Goal: Book appointment/travel/reservation

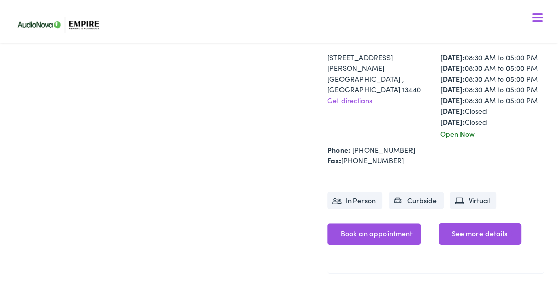
scroll to position [588, 0]
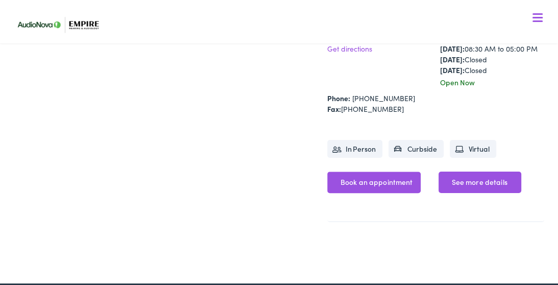
scroll to position [654, 0]
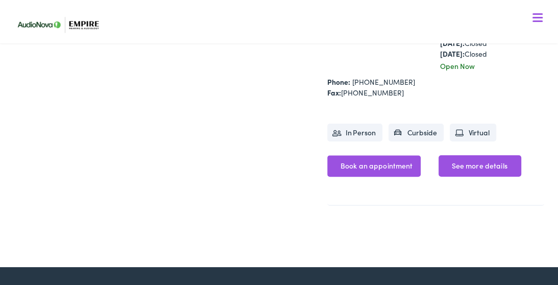
click at [379, 177] on link "Book an appointment" at bounding box center [374, 165] width 94 height 21
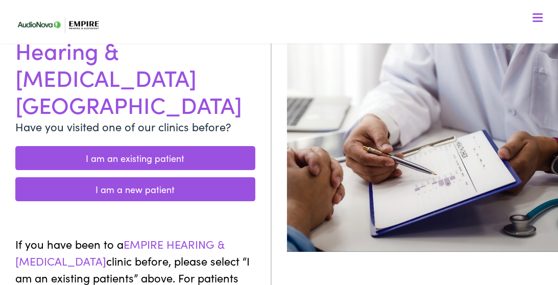
scroll to position [131, 0]
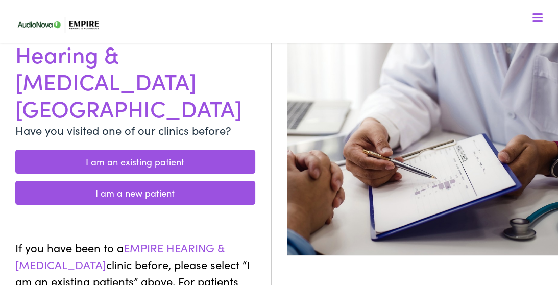
click at [128, 150] on link "I am an existing patient" at bounding box center [135, 162] width 240 height 24
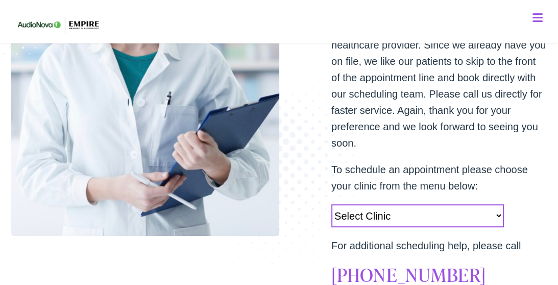
scroll to position [310, 0]
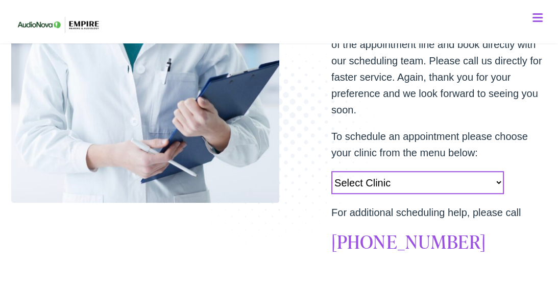
click at [498, 182] on select "Select Clinic Norwich-NY-AudioNova 43 Hale Street Amherst-NY-AudioNova 315 Albe…" at bounding box center [417, 182] width 173 height 23
select select "https://empirehearing.alpacaaudiology.com/locations/rome-ny/"
click at [331, 171] on select "Select Clinic Norwich-NY-AudioNova 43 Hale Street Amherst-NY-AudioNova 315 Albe…" at bounding box center [417, 182] width 173 height 23
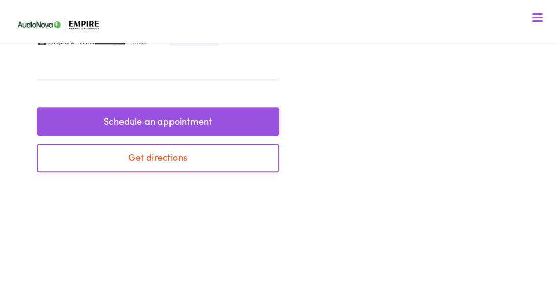
scroll to position [588, 0]
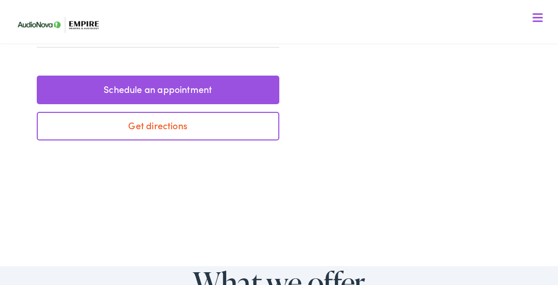
click at [136, 104] on link "Schedule an appointment" at bounding box center [158, 90] width 243 height 29
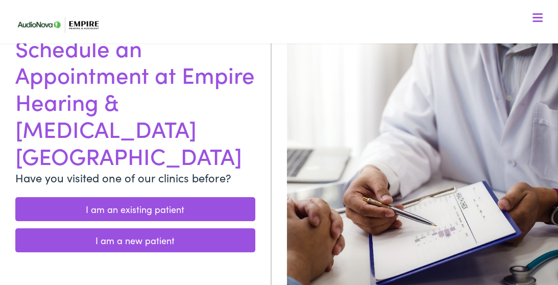
scroll to position [131, 0]
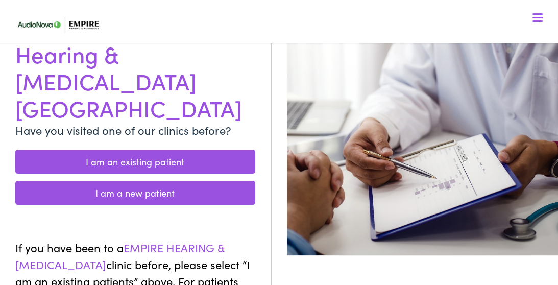
click at [131, 150] on link "I am an existing patient" at bounding box center [135, 162] width 240 height 24
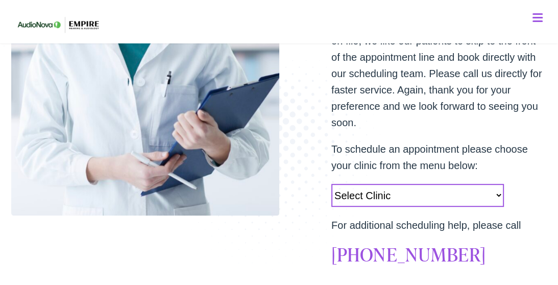
scroll to position [343, 0]
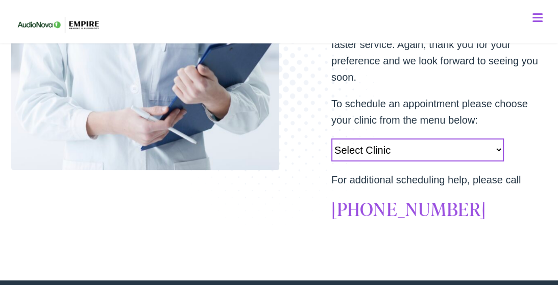
click at [500, 150] on select "Select Clinic [GEOGRAPHIC_DATA]-[GEOGRAPHIC_DATA]-AudioNova [STREET_ADDRESS][PE…" at bounding box center [417, 149] width 173 height 23
select select "[URL][DOMAIN_NAME][PERSON_NAME]"
click at [331, 138] on select "Select Clinic [GEOGRAPHIC_DATA]-[GEOGRAPHIC_DATA]-AudioNova [STREET_ADDRESS][PE…" at bounding box center [417, 149] width 173 height 23
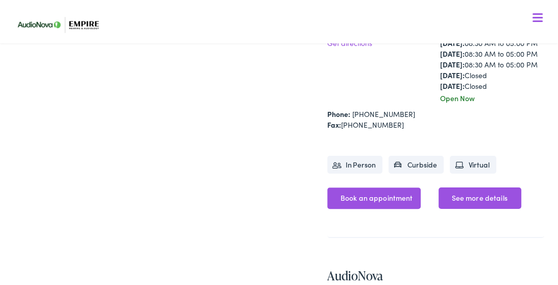
scroll to position [408, 0]
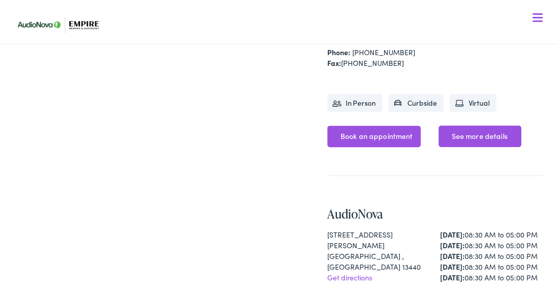
click at [480, 147] on link "See more details" at bounding box center [480, 136] width 82 height 21
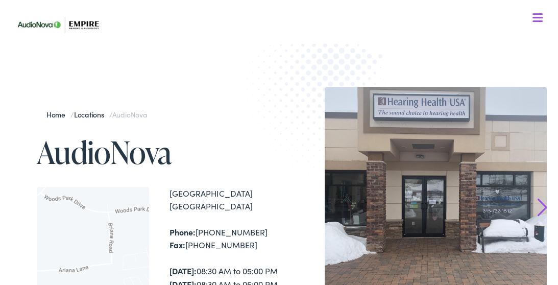
click at [80, 18] on img at bounding box center [62, 25] width 102 height 36
